Goal: Use online tool/utility: Utilize a website feature to perform a specific function

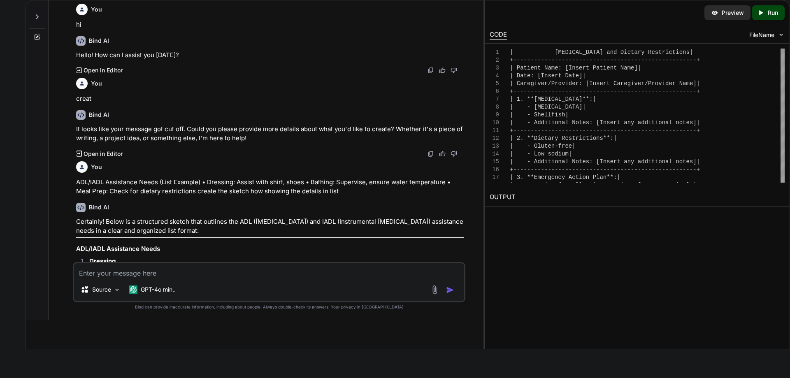
click at [263, 269] on textarea at bounding box center [269, 270] width 390 height 15
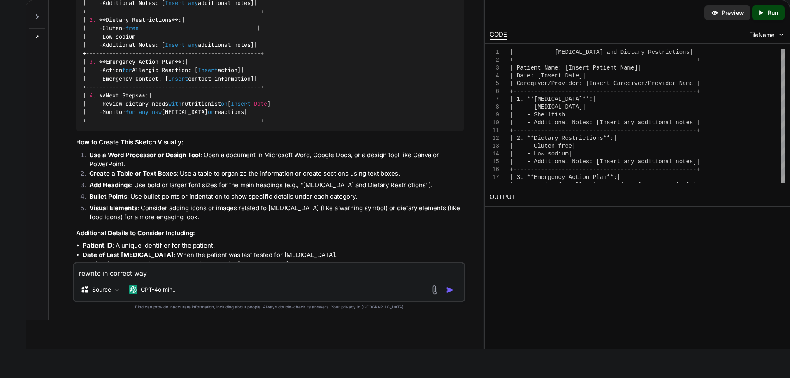
drag, startPoint x: 0, startPoint y: 0, endPoint x: 101, endPoint y: 278, distance: 296.2
click at [101, 278] on div "rewrite in correct way Source GPT-4o min.." at bounding box center [269, 282] width 392 height 40
click at [87, 271] on textarea "rewrite in correct way" at bounding box center [269, 270] width 390 height 15
click at [79, 274] on textarea "rewrite in correct way" at bounding box center [269, 270] width 390 height 15
paste textarea "Suggest in [DATE] task within the showing during click on view all button then …"
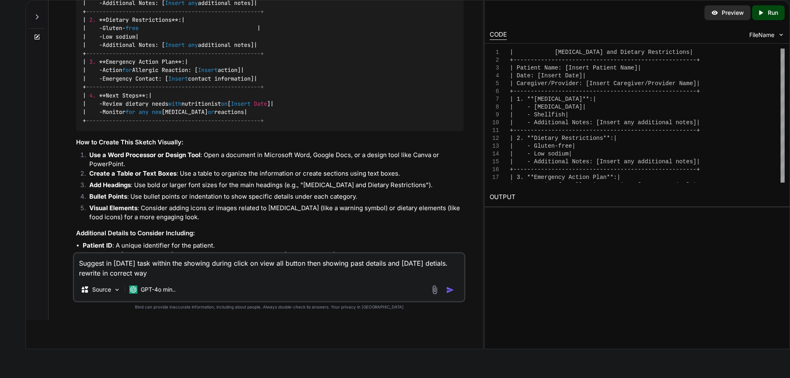
type textarea "Suggest in [DATE] task within the showing during click on view all button then …"
click at [452, 290] on img "button" at bounding box center [450, 290] width 8 height 8
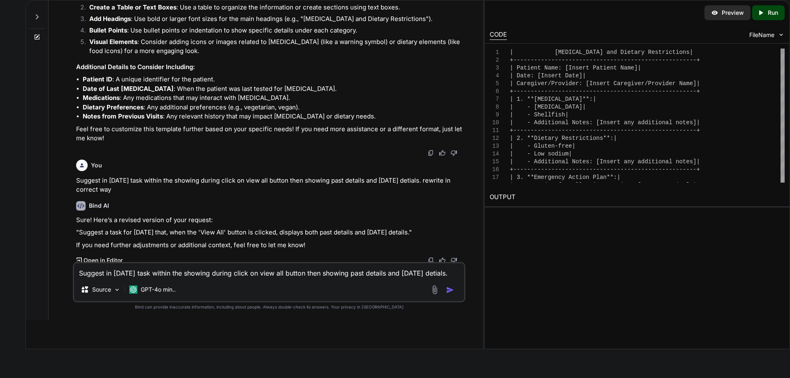
scroll to position [1692, 0]
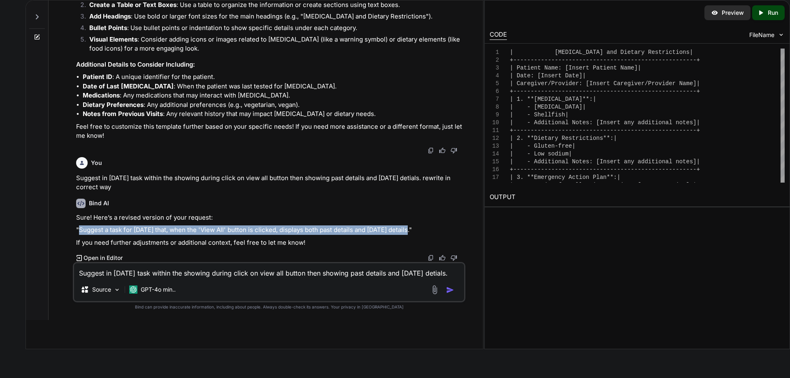
drag, startPoint x: 79, startPoint y: 231, endPoint x: 405, endPoint y: 231, distance: 326.2
click at [405, 231] on p ""Suggest a task for [DATE] that, when the 'View All' button is clicked, display…" at bounding box center [270, 229] width 388 height 9
copy p "Suggest a task for [DATE] that, when the 'View All' button is clicked, displays…"
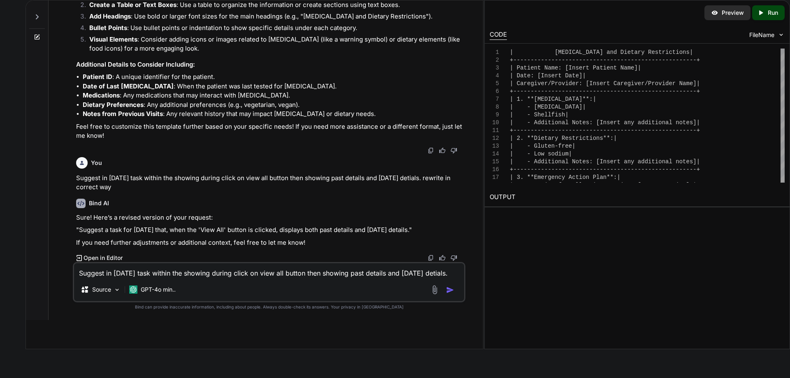
click at [248, 285] on div "Source GPT-4o min.." at bounding box center [269, 291] width 390 height 20
click at [255, 266] on textarea "Suggest in [DATE] task within the showing during click on view all button then …" at bounding box center [269, 270] width 390 height 15
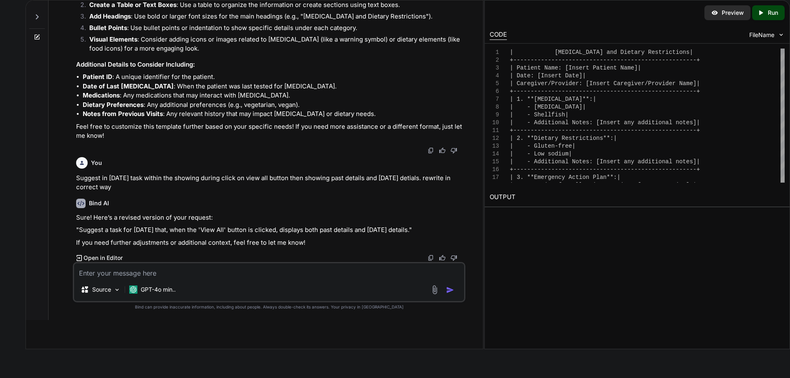
paste textarea "current design Doesn't look like that design we had so redesign as per our curr…"
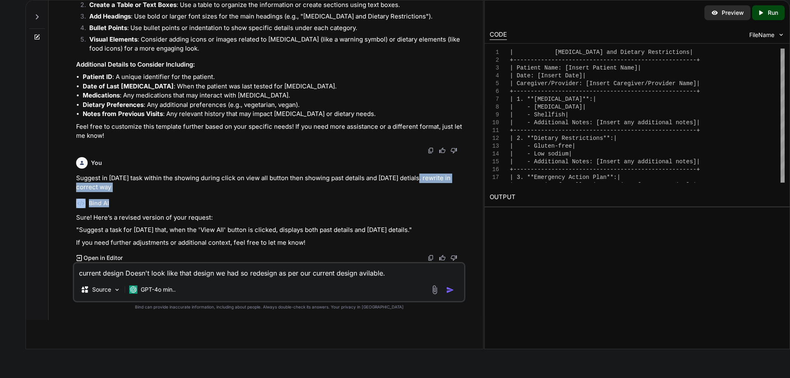
drag, startPoint x: 413, startPoint y: 177, endPoint x: 430, endPoint y: 196, distance: 25.6
click at [430, 196] on div "You hi Bind AI Hello! How can I assist you [DATE]? Created with Pixso. Open in …" at bounding box center [269, 131] width 391 height 262
click at [430, 196] on div "Bind AI Sure! Here’s a revised version of your request: "Suggest a task for [DA…" at bounding box center [270, 227] width 388 height 70
drag, startPoint x: 415, startPoint y: 176, endPoint x: 419, endPoint y: 186, distance: 10.7
click at [419, 186] on p "Suggest in [DATE] task within the showing during click on view all button then …" at bounding box center [270, 183] width 388 height 19
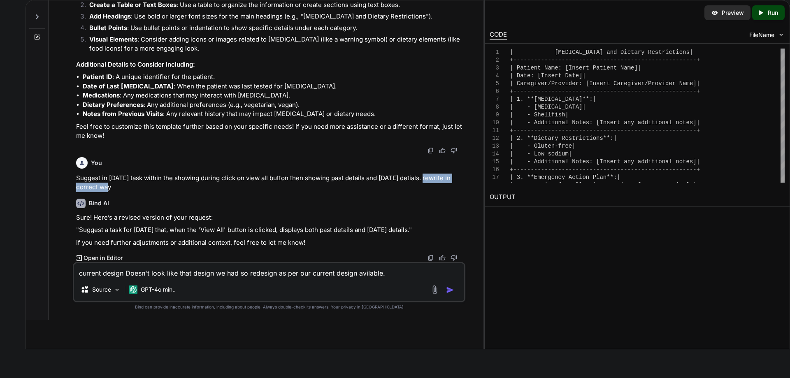
copy p "rewrite in correct way"
click at [406, 271] on textarea "current design Doesn't look like that design we had so redesign as per our curr…" at bounding box center [269, 270] width 390 height 15
paste textarea "rewrite in correct way"
type textarea "current design Doesn't look like that design we had so redesign as per our curr…"
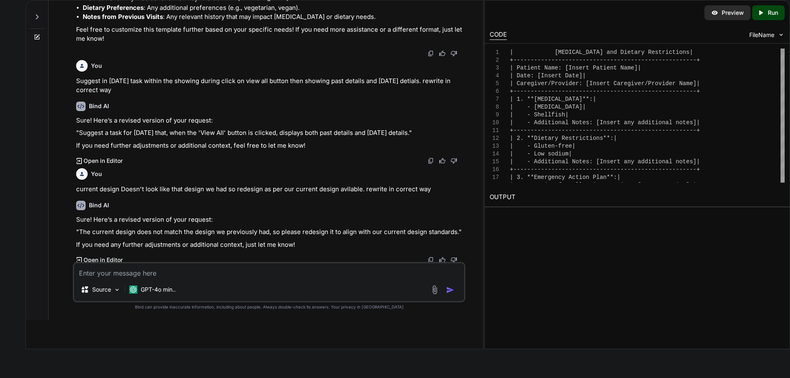
scroll to position [1791, 0]
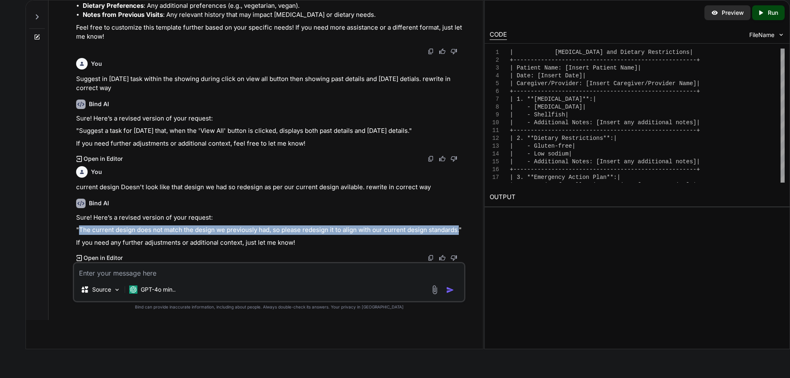
drag, startPoint x: 80, startPoint y: 230, endPoint x: 457, endPoint y: 232, distance: 377.6
click at [457, 232] on p ""The current design does not match the design we previously had, so please rede…" at bounding box center [270, 229] width 388 height 9
copy p "The current design does not match the design we previously had, so please redes…"
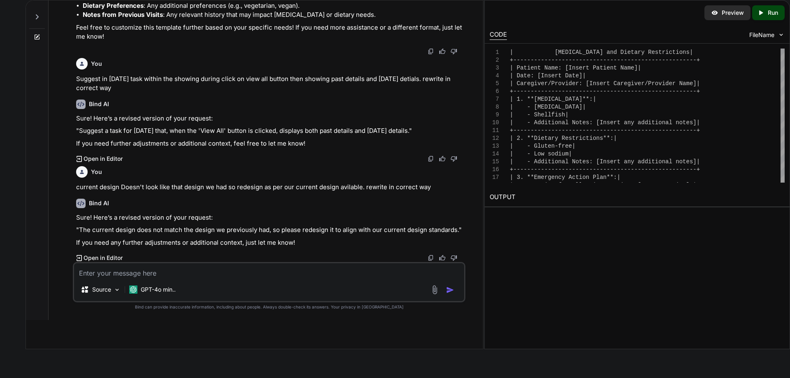
click at [232, 270] on textarea at bounding box center [269, 270] width 390 height 15
paste textarea "Work on to create the html for booking landing page as per the requirement."
drag, startPoint x: 364, startPoint y: 186, endPoint x: 434, endPoint y: 185, distance: 69.9
click at [434, 185] on p "current design Doesn't look like that design we had so redesign as per our curr…" at bounding box center [270, 187] width 388 height 9
copy p "rewrite in correct way"
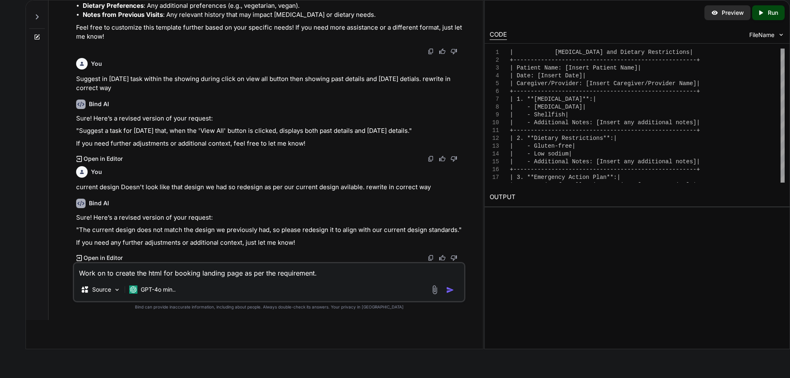
click at [388, 278] on div "Work on to create the html for booking landing page as per the requirement. Sou…" at bounding box center [269, 282] width 392 height 40
click at [381, 272] on textarea "Work on to create the html for booking landing page as per the requirement." at bounding box center [269, 270] width 390 height 15
paste textarea "rewrite in correct way"
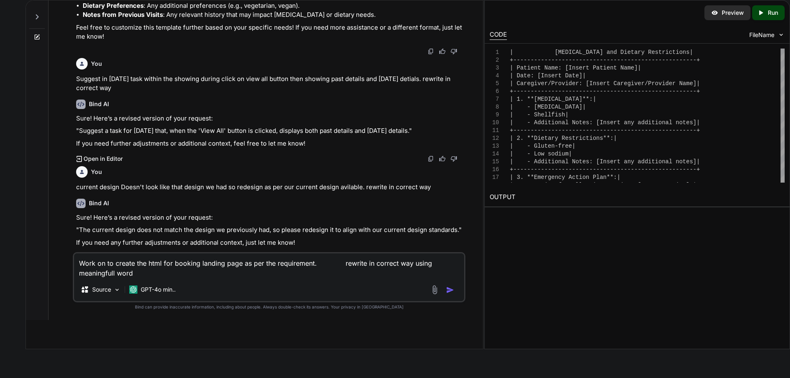
type textarea "Work on to create the html for booking landing page as per the requirement. rew…"
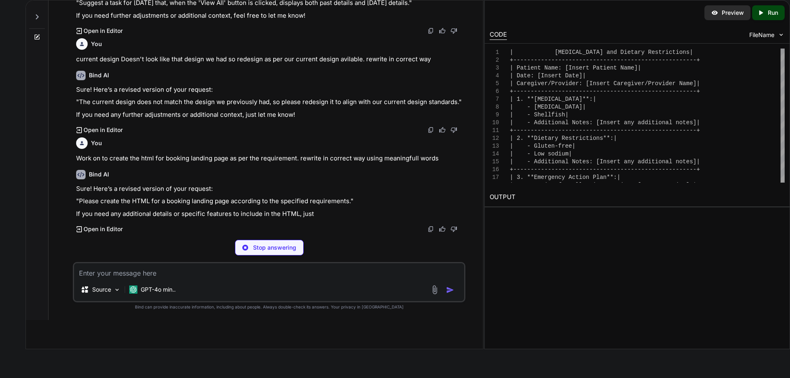
scroll to position [1890, 0]
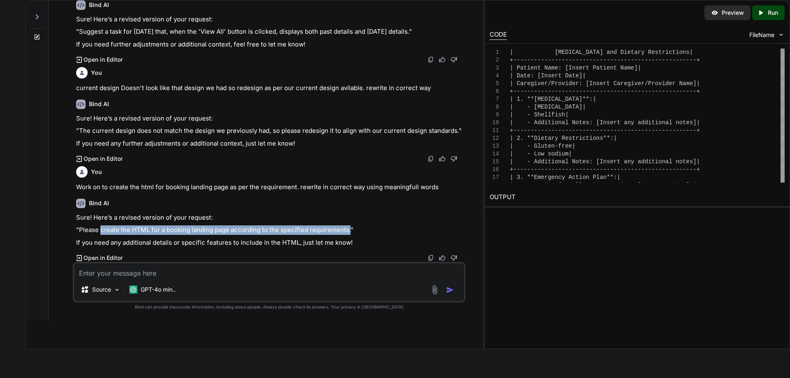
drag, startPoint x: 348, startPoint y: 230, endPoint x: 101, endPoint y: 230, distance: 246.8
click at [101, 230] on p ""Please create the HTML for a booking landing page according to the specified r…" at bounding box center [270, 229] width 388 height 9
copy p "create the HTML for a booking landing page according to the specified requireme…"
click at [243, 272] on textarea at bounding box center [269, 270] width 390 height 15
paste textarea "• Worked on to create the html for navbar showing all required links as per the…"
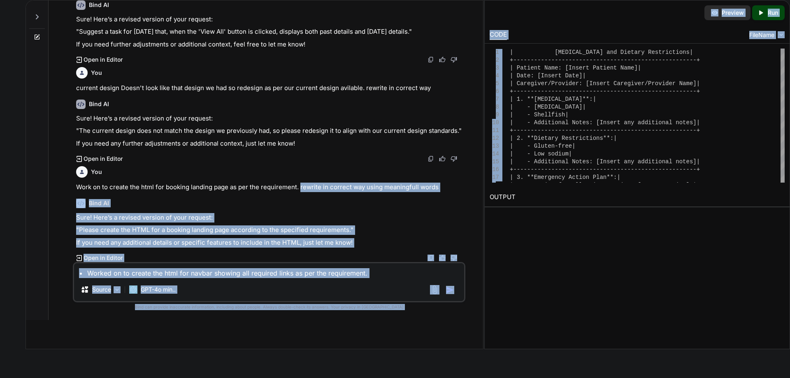
drag, startPoint x: 299, startPoint y: 186, endPoint x: 494, endPoint y: 182, distance: 195.8
click at [494, 182] on div "You hi Bind AI Hello! How can I assist you [DATE]? Created with Pixso. Open in …" at bounding box center [408, 174] width 764 height 349
copy div "rewrite in correct way using meaningfull words Bind AI Sure! Here’s a revised v…"
click at [377, 274] on textarea "• Worked on to create the html for navbar showing all required links as per the…" at bounding box center [269, 270] width 390 height 15
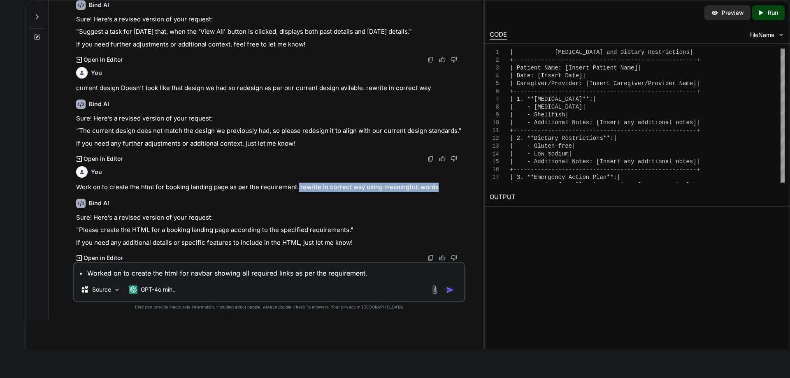
drag, startPoint x: 297, startPoint y: 189, endPoint x: 479, endPoint y: 184, distance: 181.9
click at [479, 184] on div "You hi Bind AI Hello! How can I assist you [DATE]? Created with Pixso. Open in …" at bounding box center [269, 160] width 428 height 320
copy p "rewrite in correct way using meaningfull words"
click at [388, 274] on textarea "• Worked on to create the html for navbar showing all required links as per the…" at bounding box center [269, 270] width 390 height 15
paste textarea "rewrite in correct way using meaningfull words"
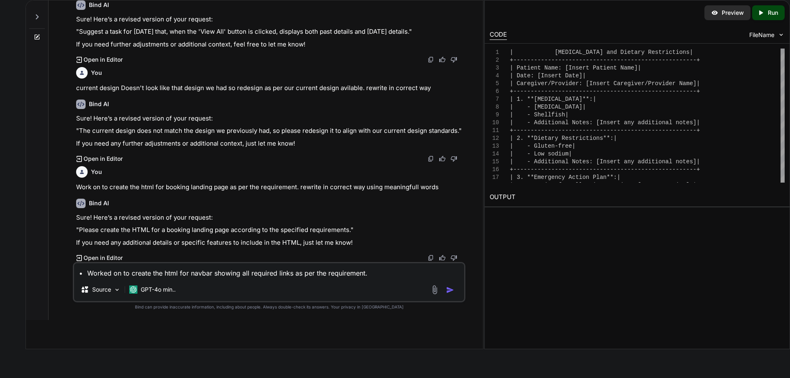
type textarea "• Worked on to create the html for navbar showing all required links as per the…"
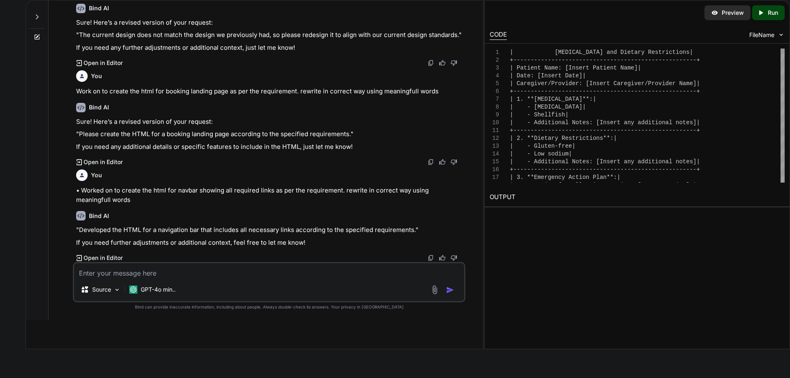
scroll to position [1986, 0]
click at [413, 230] on p ""Developed the HTML for a navigation bar that includes all necessary links acco…" at bounding box center [270, 229] width 388 height 9
click at [411, 230] on p ""Developed the HTML for a navigation bar that includes all necessary links acco…" at bounding box center [270, 229] width 388 height 9
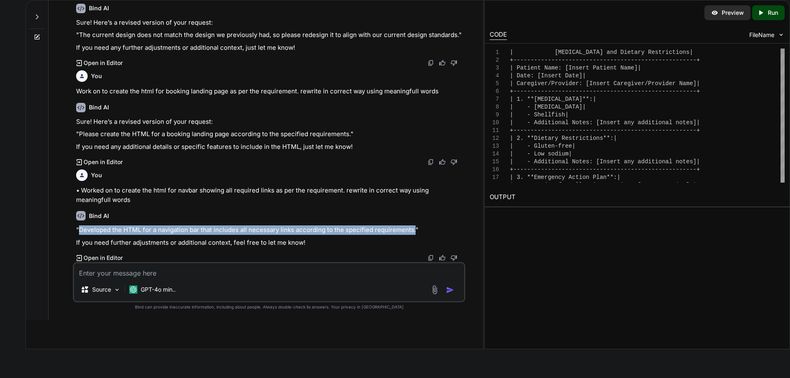
drag, startPoint x: 413, startPoint y: 232, endPoint x: 81, endPoint y: 229, distance: 332.8
click at [81, 229] on p ""Developed the HTML for a navigation bar that includes all necessary links acco…" at bounding box center [270, 229] width 388 height 9
copy p "Developed the HTML for a navigation bar that includes all necessary links accor…"
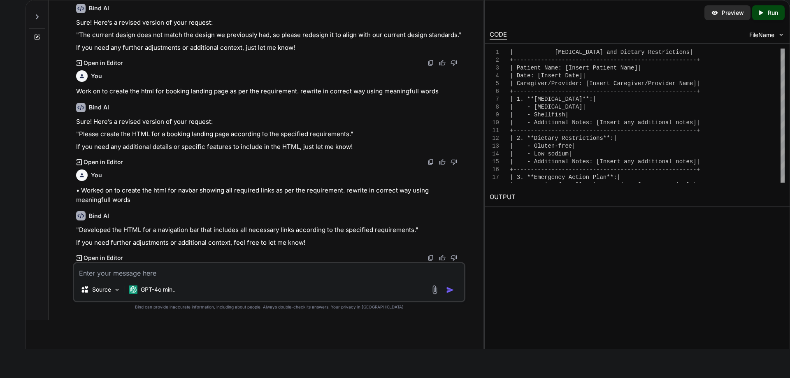
click at [247, 269] on textarea at bounding box center [269, 270] width 390 height 15
paste textarea "• Worked on to create the html for header section within the showing required d…"
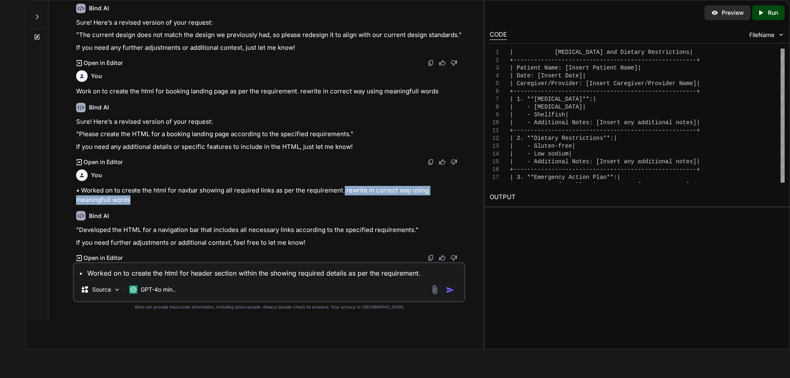
drag, startPoint x: 343, startPoint y: 189, endPoint x: 346, endPoint y: 196, distance: 7.2
click at [346, 196] on p "• Worked on to create the html for navbar showing all required links as per the…" at bounding box center [270, 195] width 388 height 19
copy p "rewrite in correct way using meaningfull words"
click at [429, 276] on textarea "• Worked on to create the html for header section within the showing required d…" at bounding box center [269, 270] width 390 height 15
paste textarea "rewrite in correct way using meaningfull words"
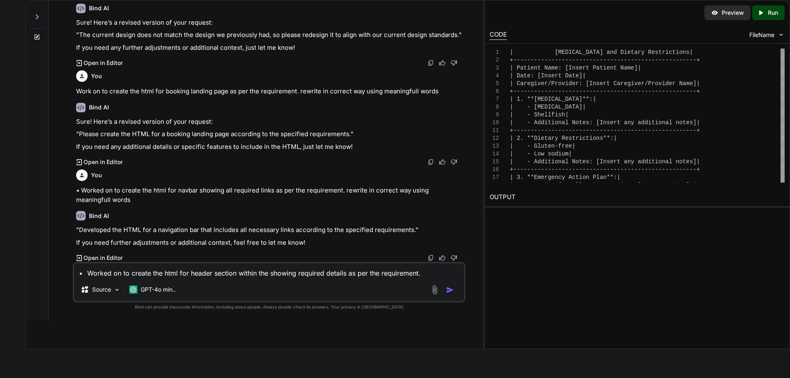
type textarea "• Worked on to create the html for header section within the showing required d…"
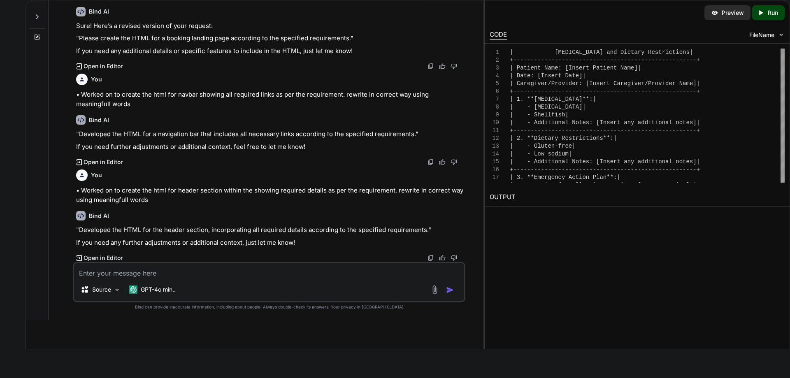
scroll to position [2082, 0]
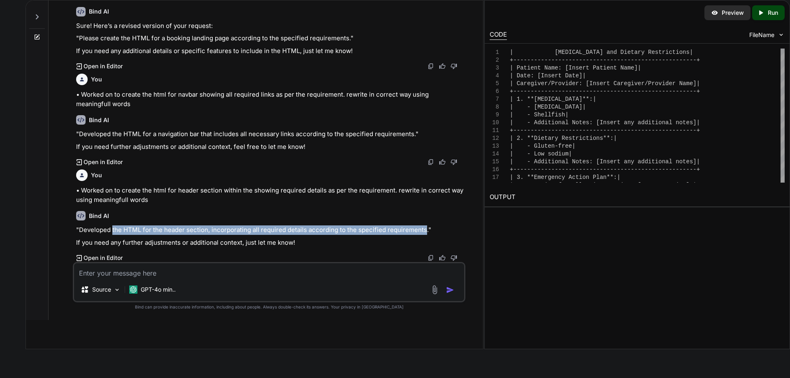
drag, startPoint x: 423, startPoint y: 230, endPoint x: 112, endPoint y: 231, distance: 310.6
click at [112, 231] on p ""Developed the HTML for the header section, incorporating all required details …" at bounding box center [270, 229] width 388 height 9
copy p "the HTML for the header section, incorporating all required details according t…"
